Goal: Check status: Check status

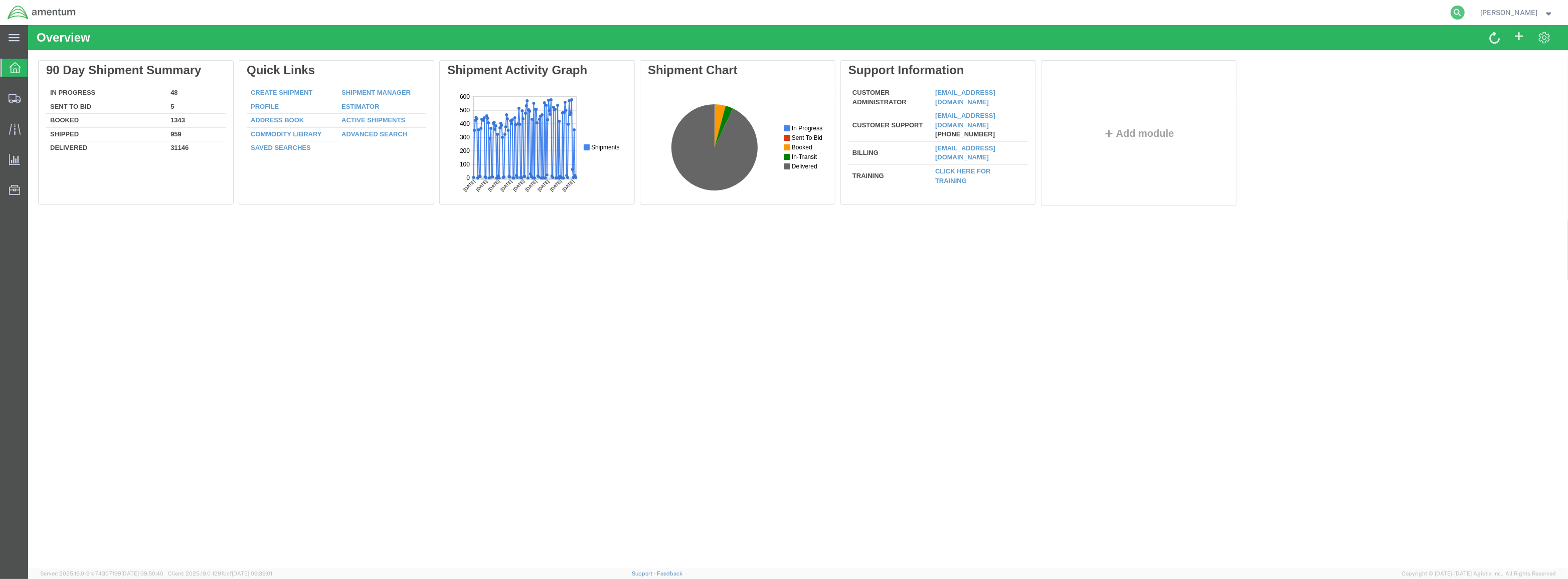
click at [1464, 14] on icon at bounding box center [1458, 12] width 14 height 14
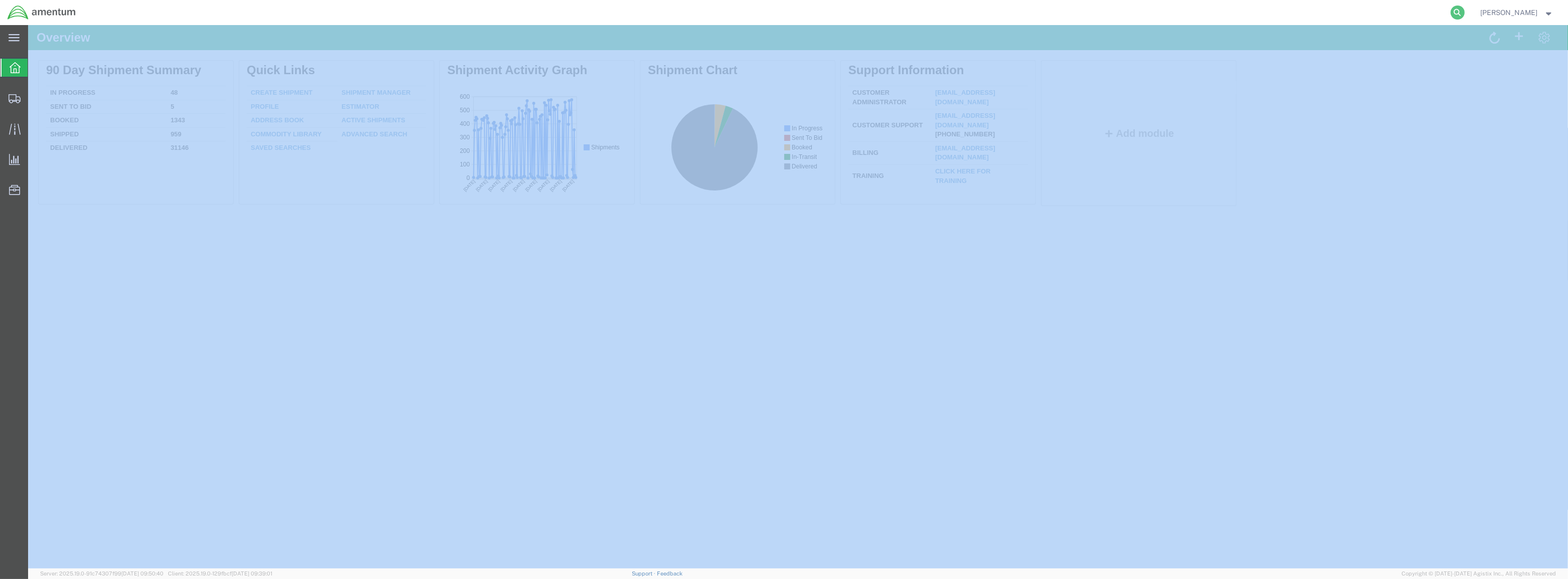
click at [1464, 14] on icon at bounding box center [1458, 12] width 14 height 14
click at [1409, 19] on input "search" at bounding box center [1298, 12] width 305 height 24
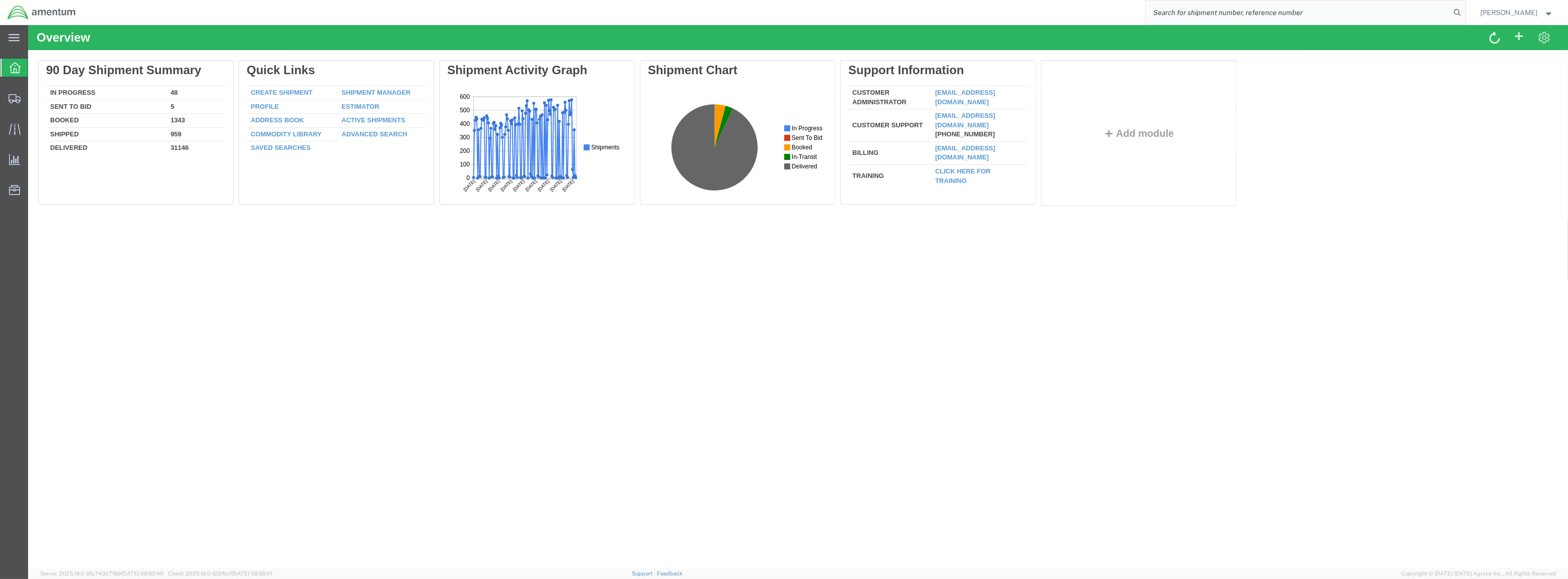
click at [1409, 19] on input "search" at bounding box center [1298, 12] width 305 height 24
type input "56462149"
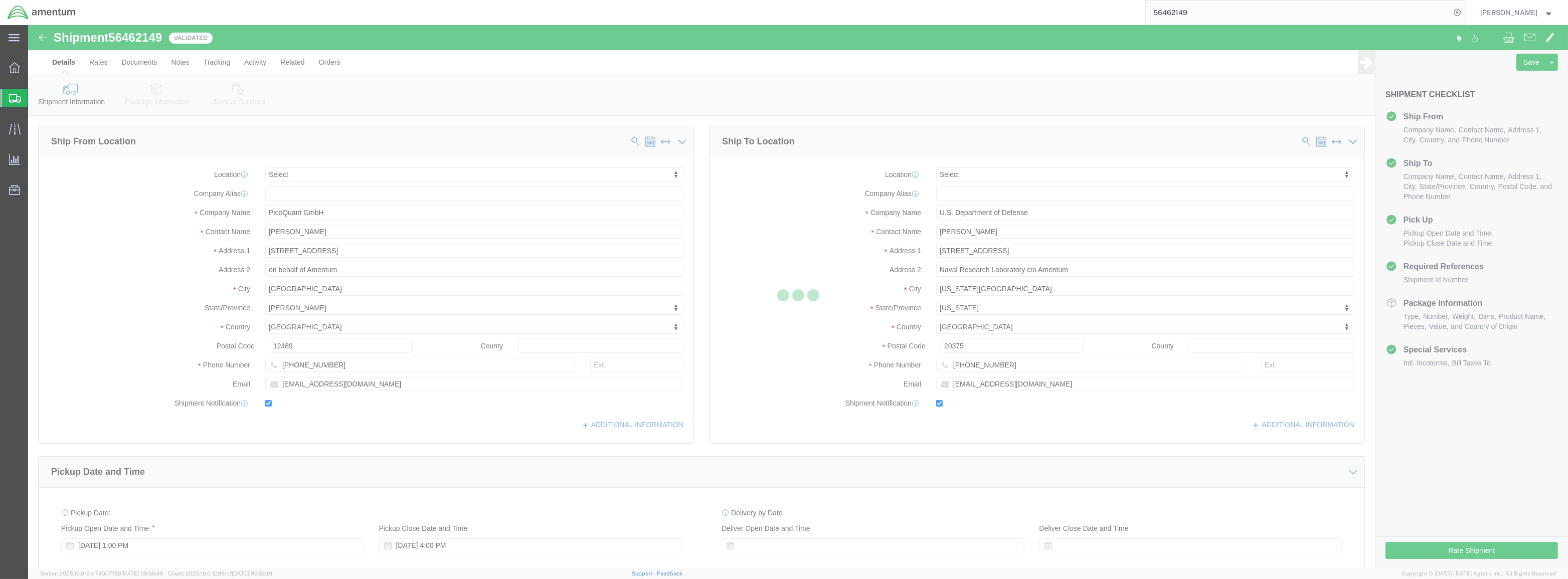
select select
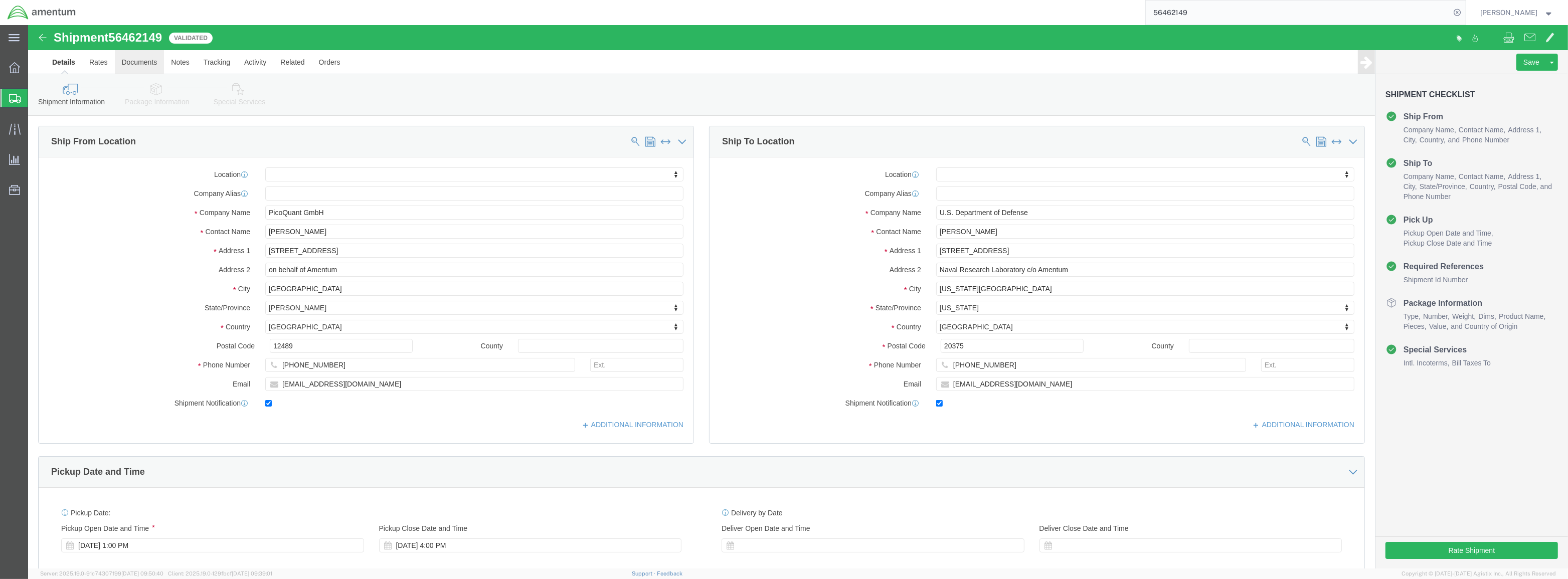
click link "Documents"
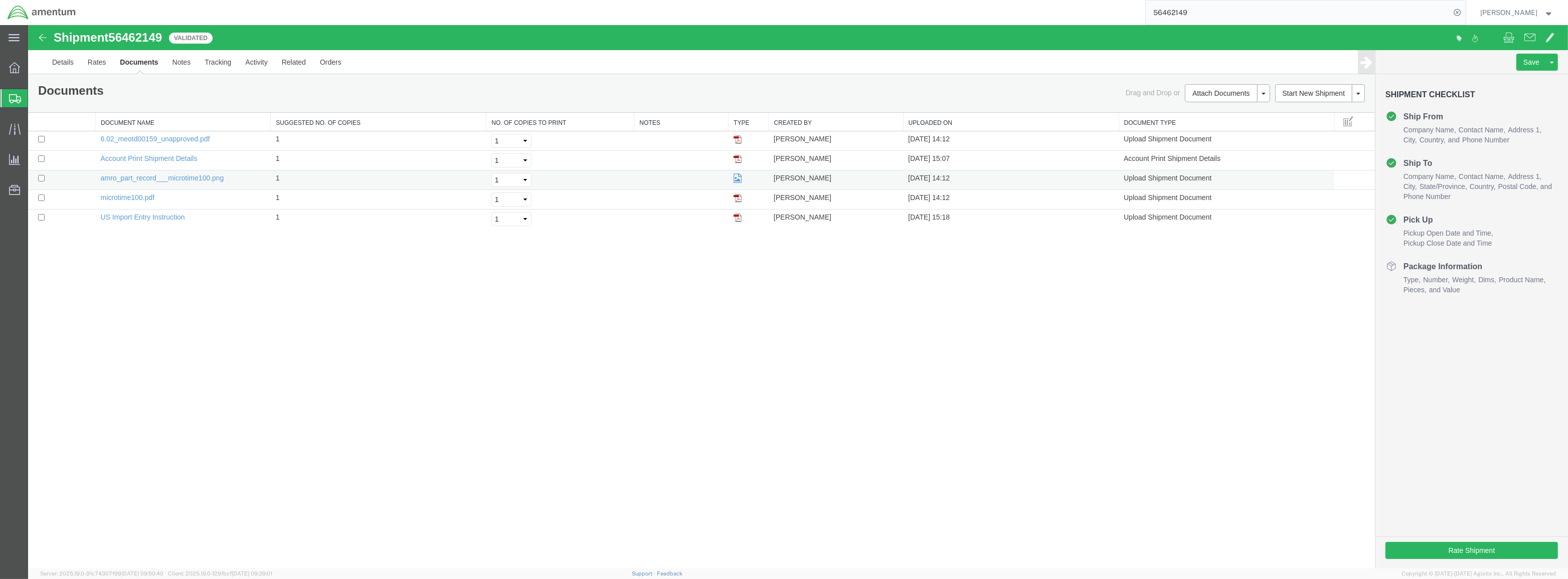
drag, startPoint x: 734, startPoint y: 215, endPoint x: 777, endPoint y: 179, distance: 56.1
click at [734, 215] on img at bounding box center [738, 218] width 8 height 8
click at [734, 194] on img at bounding box center [738, 198] width 8 height 8
drag, startPoint x: 732, startPoint y: 137, endPoint x: 738, endPoint y: 137, distance: 6.0
click at [734, 137] on img at bounding box center [738, 139] width 8 height 8
